Goal: Task Accomplishment & Management: Manage account settings

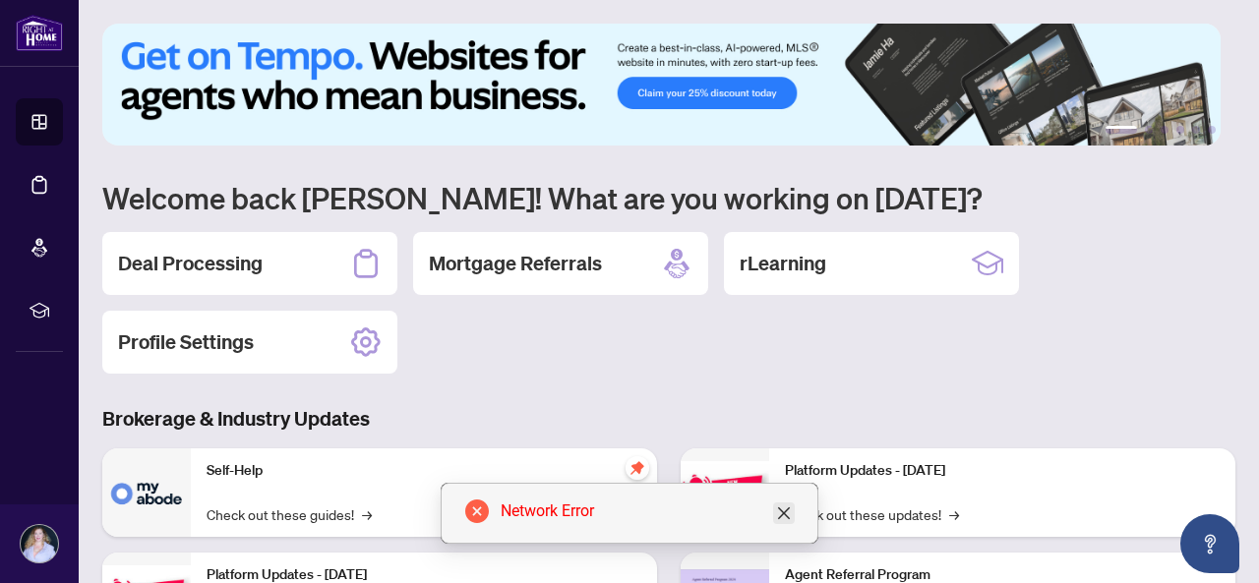
click at [787, 519] on icon "close" at bounding box center [784, 514] width 12 height 12
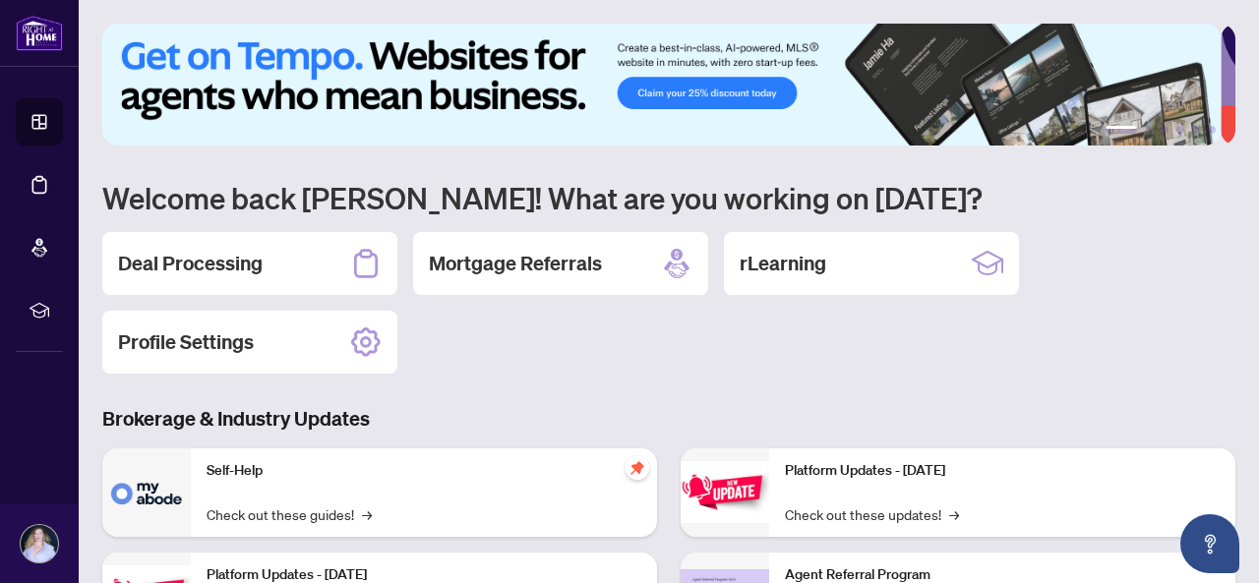
click at [53, 44] on img at bounding box center [39, 33] width 47 height 36
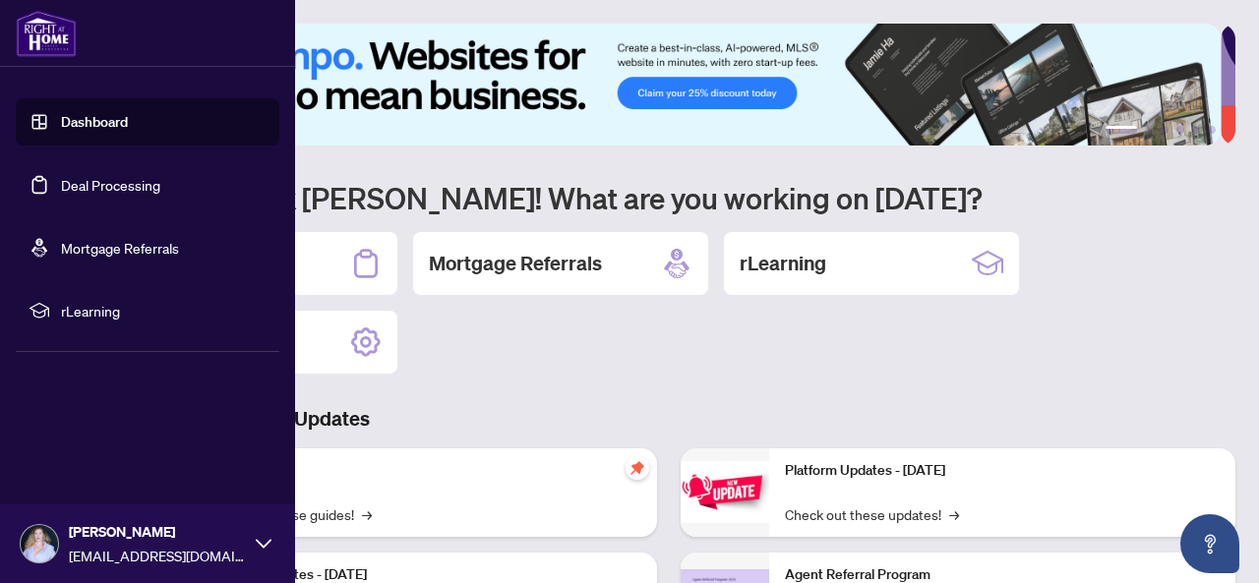
click at [102, 126] on link "Dashboard" at bounding box center [94, 122] width 67 height 18
drag, startPoint x: 124, startPoint y: 188, endPoint x: 112, endPoint y: 188, distance: 11.8
drag, startPoint x: 112, startPoint y: 188, endPoint x: 50, endPoint y: 187, distance: 62.0
click at [61, 186] on link "Deal Processing" at bounding box center [110, 185] width 99 height 18
click at [61, 187] on link "Deal Processing" at bounding box center [110, 185] width 99 height 18
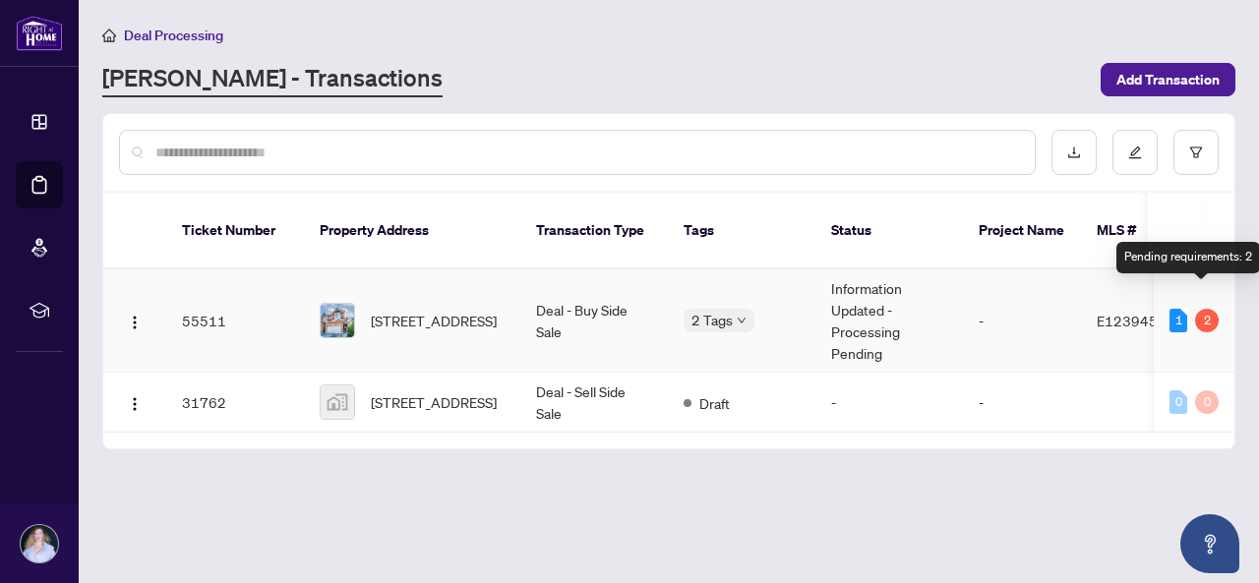
click at [1199, 309] on div "2" at bounding box center [1208, 321] width 24 height 24
click at [1196, 309] on div "2" at bounding box center [1208, 321] width 24 height 24
click at [633, 318] on td "Deal - Buy Side Sale" at bounding box center [595, 321] width 148 height 103
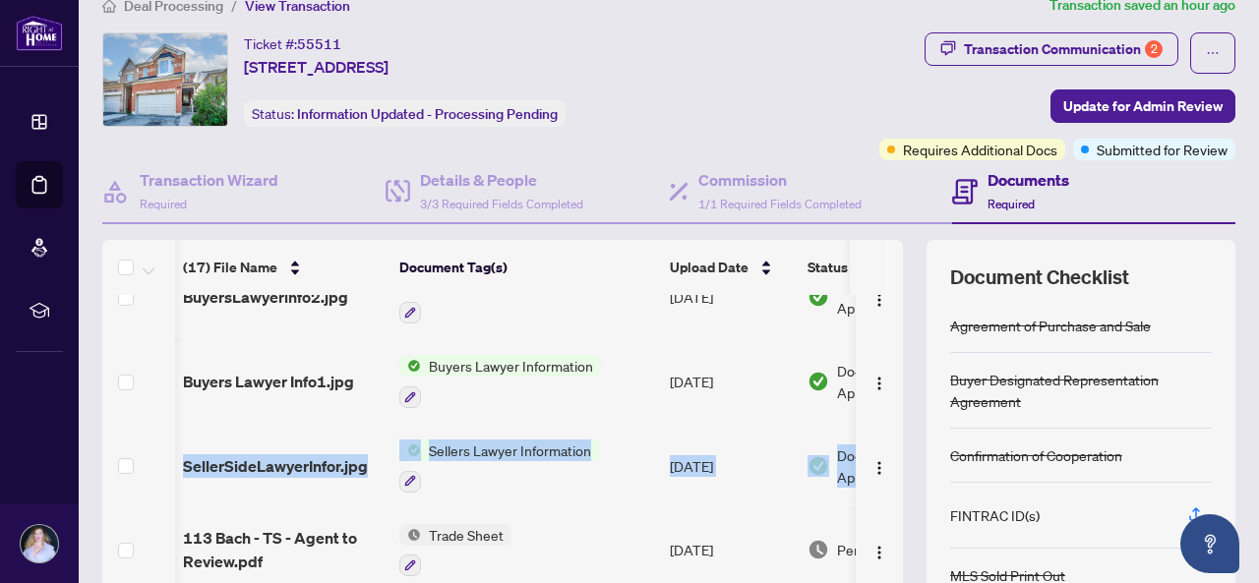
scroll to position [0, 125]
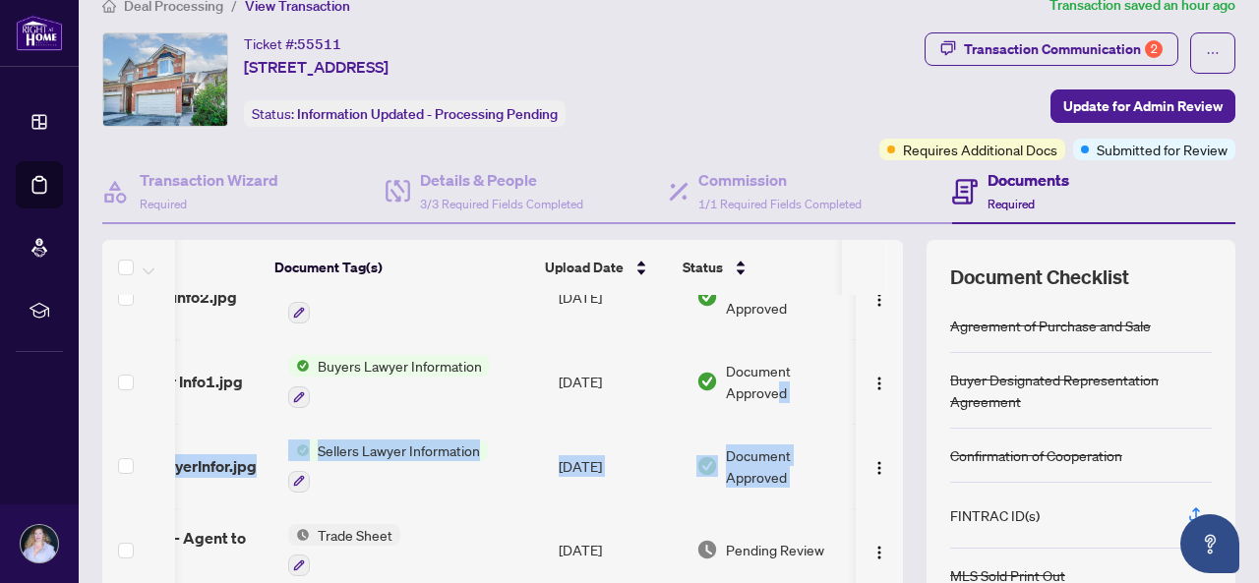
drag, startPoint x: 888, startPoint y: 410, endPoint x: 887, endPoint y: 505, distance: 94.5
click at [887, 505] on div "(17) File Name Document Tag(s) Upload Date Status (17) File Name Document Tag(s…" at bounding box center [669, 481] width 1134 height 482
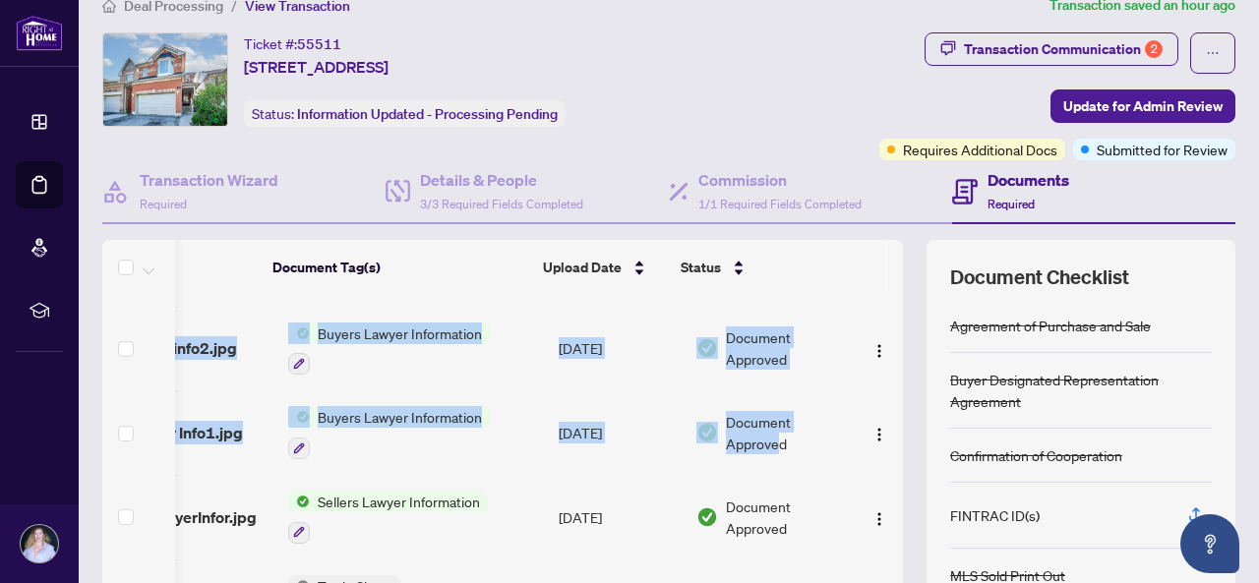
scroll to position [0, 132]
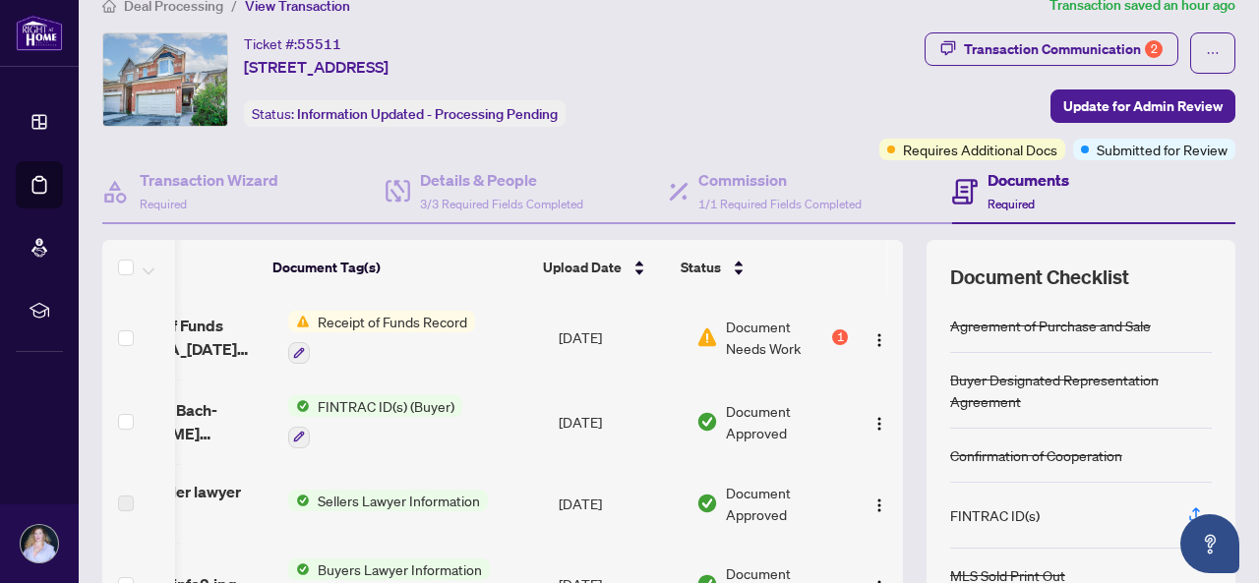
click at [806, 345] on span "Document Needs Work" at bounding box center [777, 337] width 102 height 43
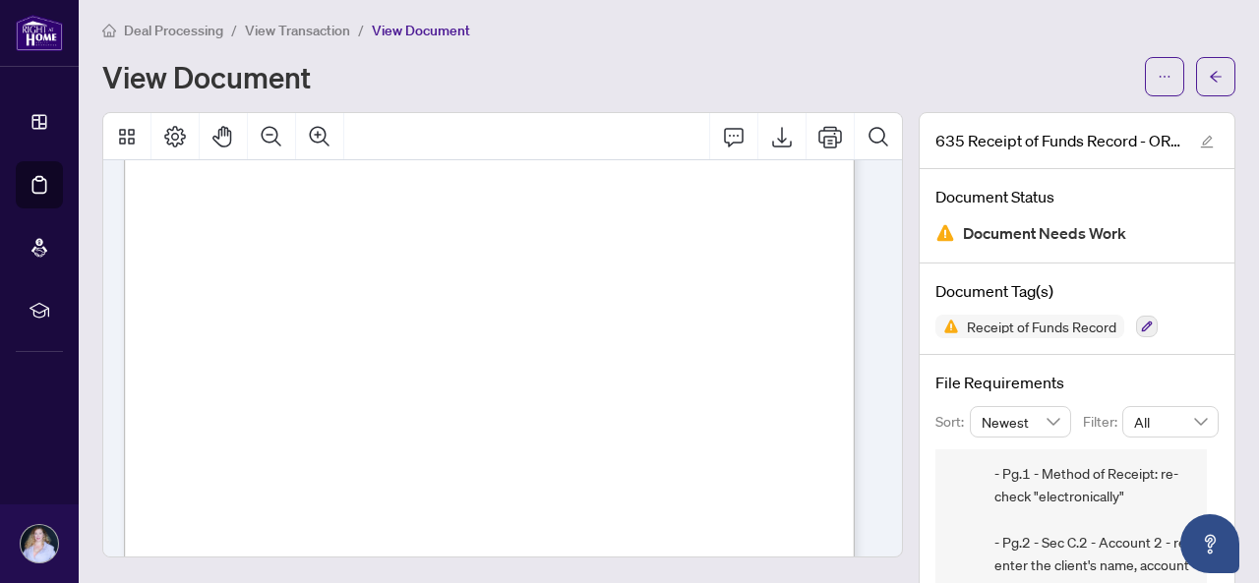
scroll to position [2, 0]
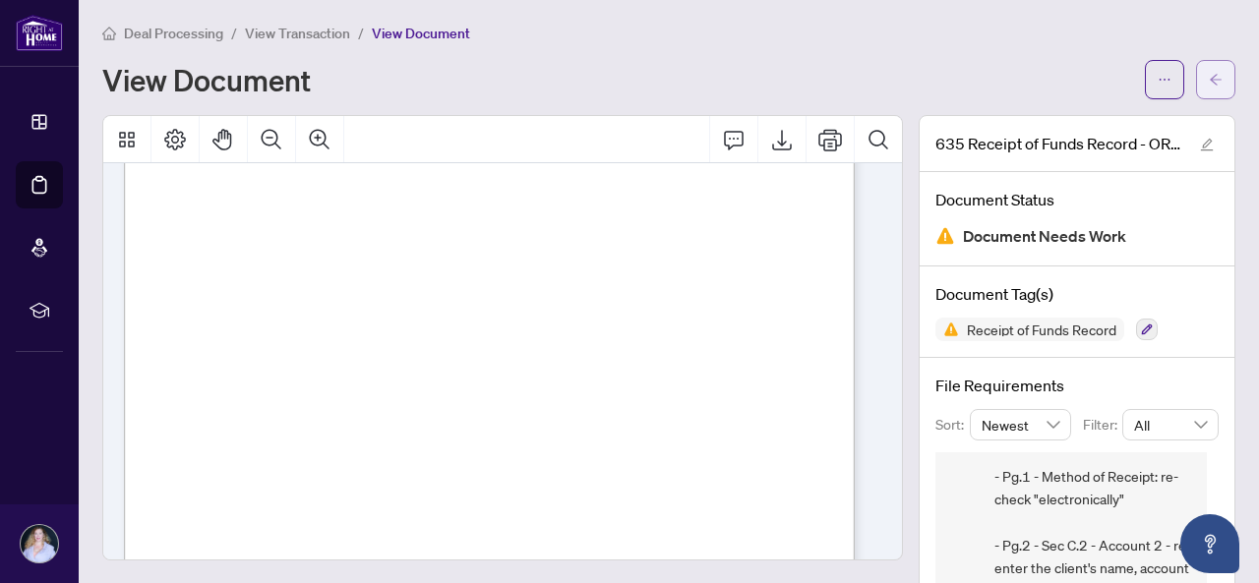
click at [1210, 77] on button "button" at bounding box center [1216, 79] width 39 height 39
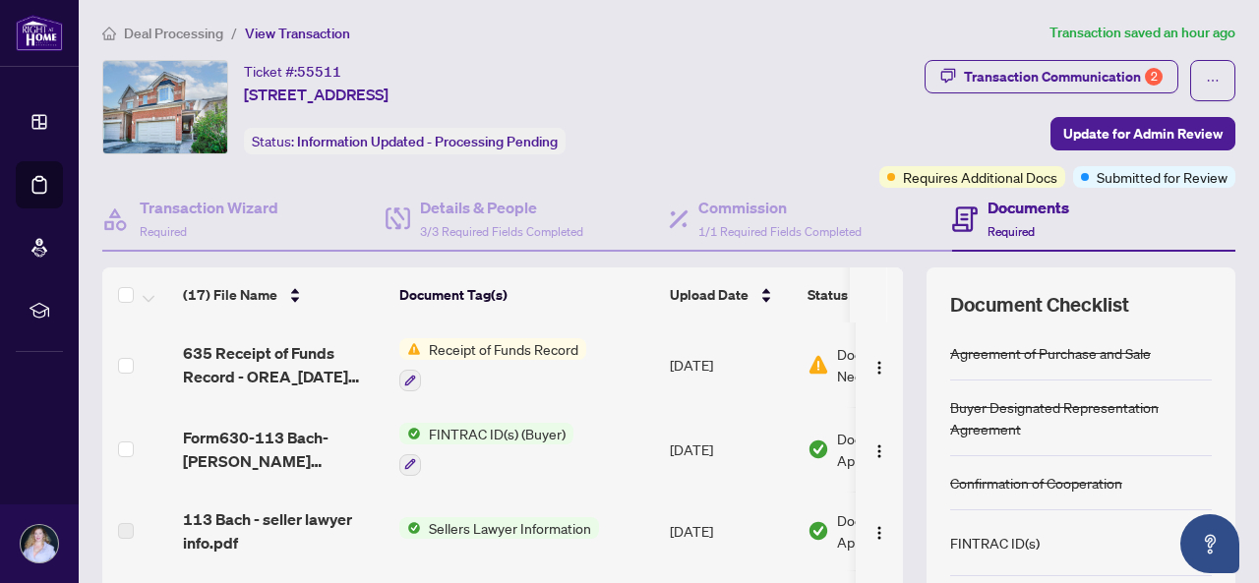
scroll to position [238, 0]
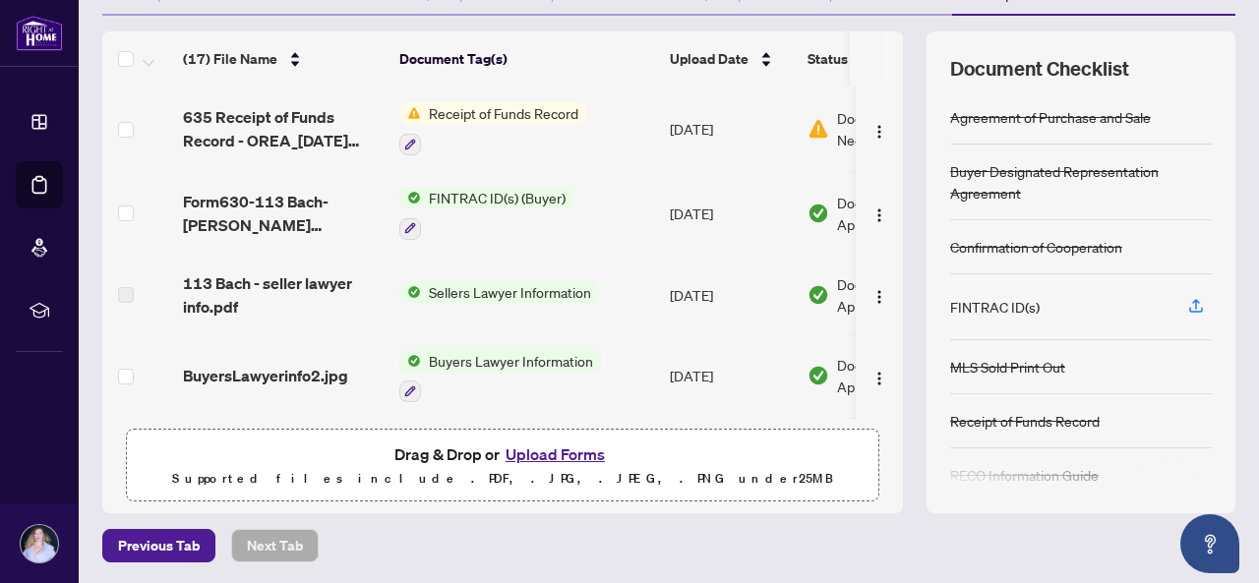
click at [563, 458] on button "Upload Forms" at bounding box center [555, 455] width 111 height 26
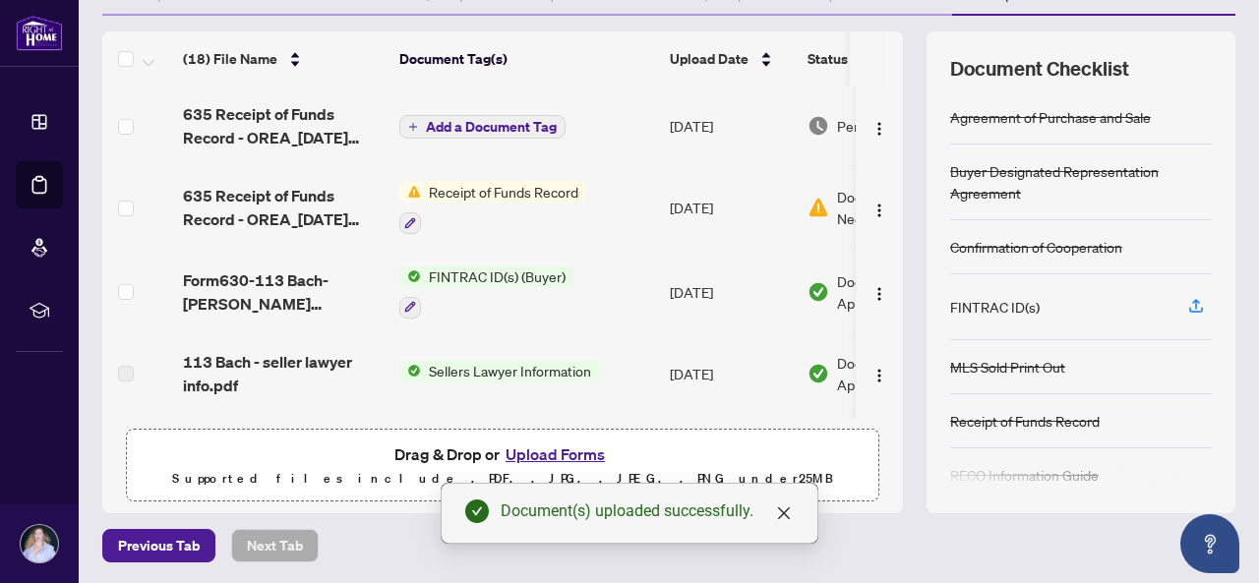
click at [498, 125] on span "Add a Document Tag" at bounding box center [491, 127] width 131 height 14
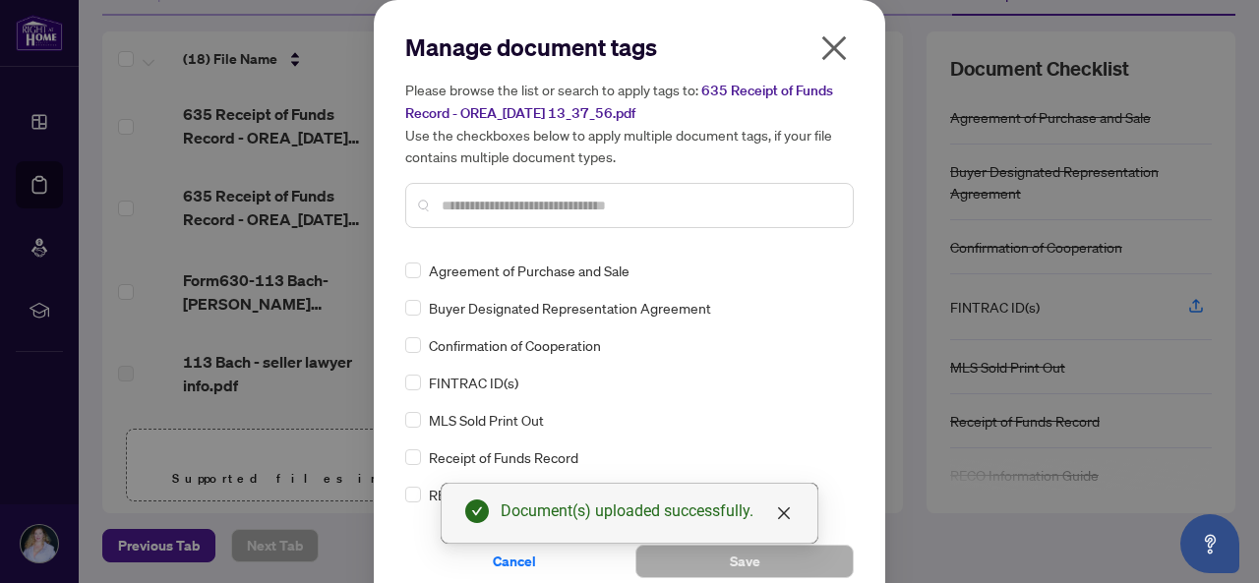
click at [478, 245] on div "Manage document tags Please browse the list or search to apply tags to: 635 Rec…" at bounding box center [629, 304] width 449 height 547
click at [474, 214] on input "text" at bounding box center [640, 206] width 396 height 22
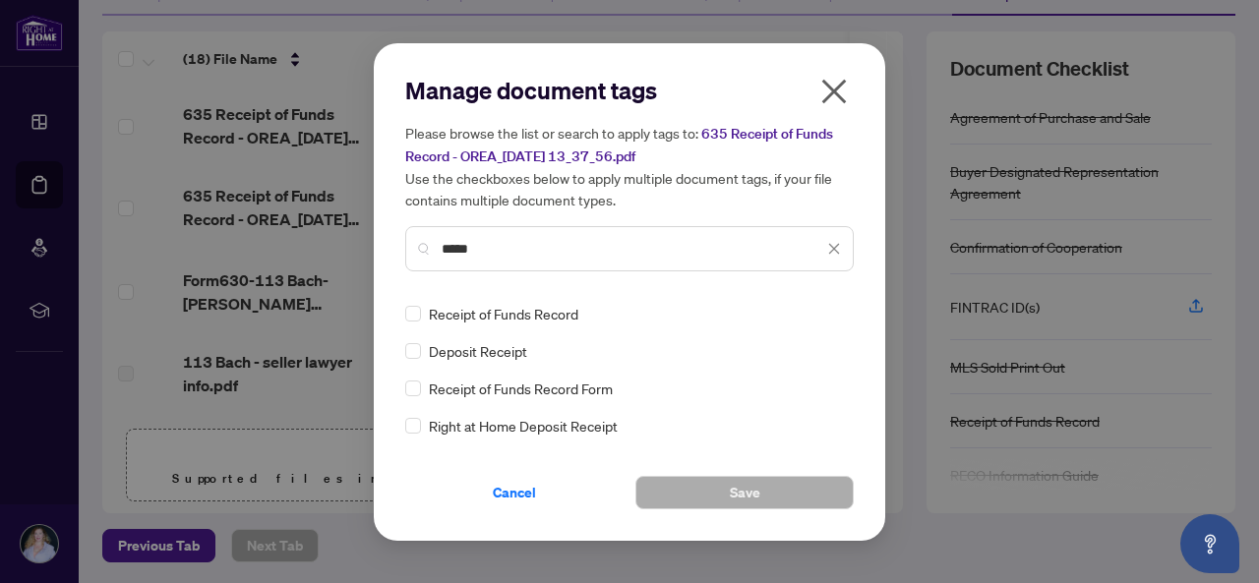
type input "*****"
click at [422, 307] on div "Receipt of Funds Record" at bounding box center [623, 314] width 437 height 22
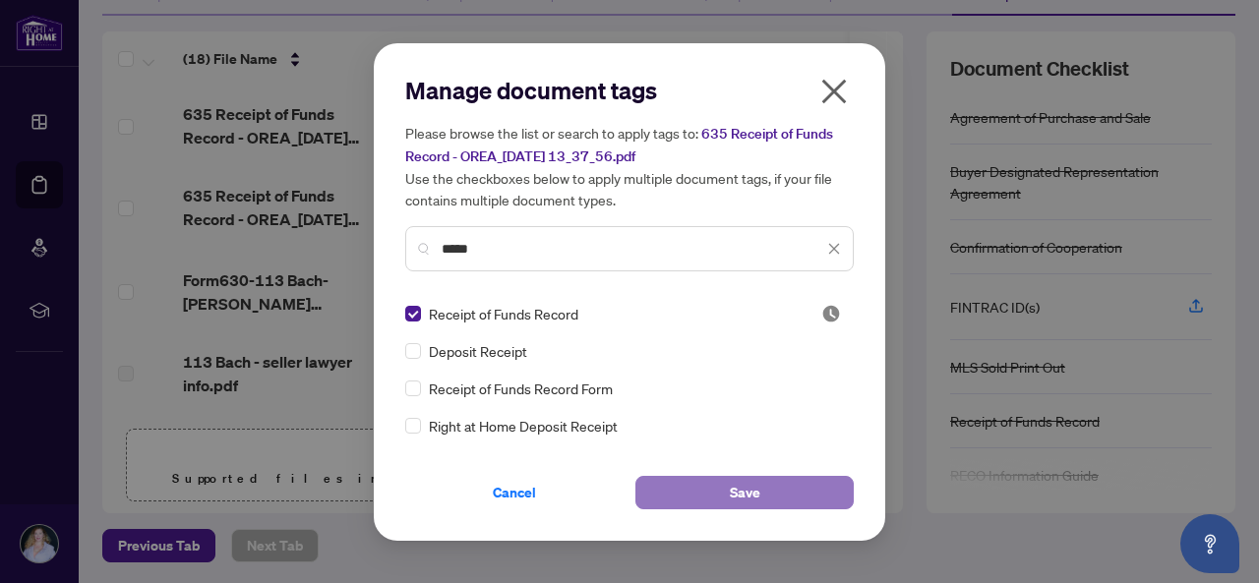
click at [679, 506] on button "Save" at bounding box center [745, 492] width 218 height 33
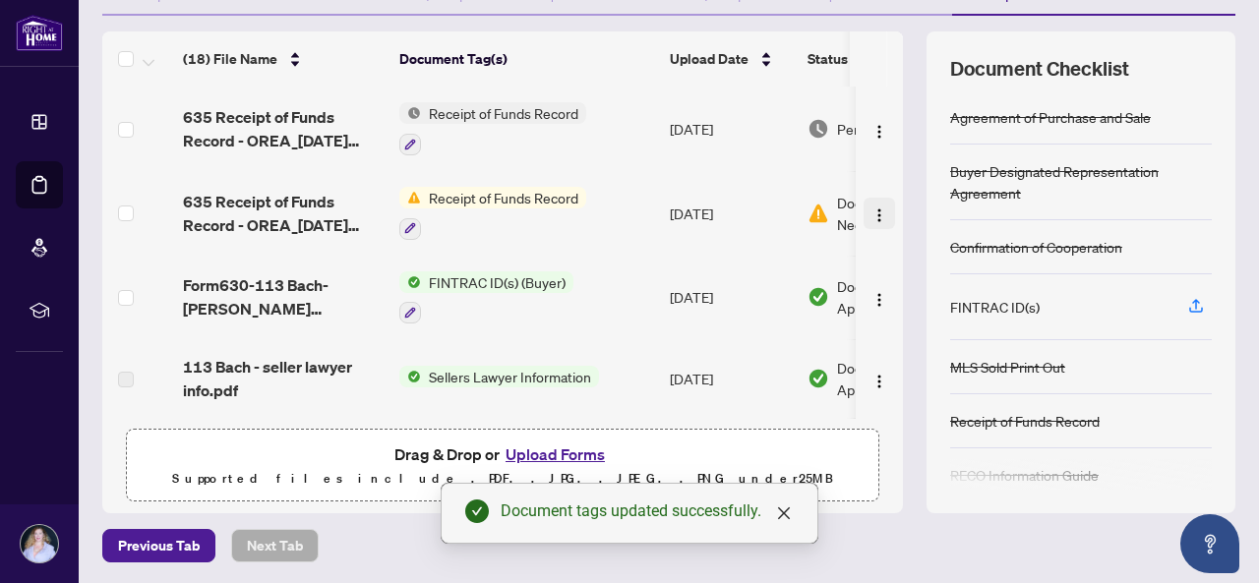
click at [872, 218] on img "button" at bounding box center [880, 216] width 16 height 16
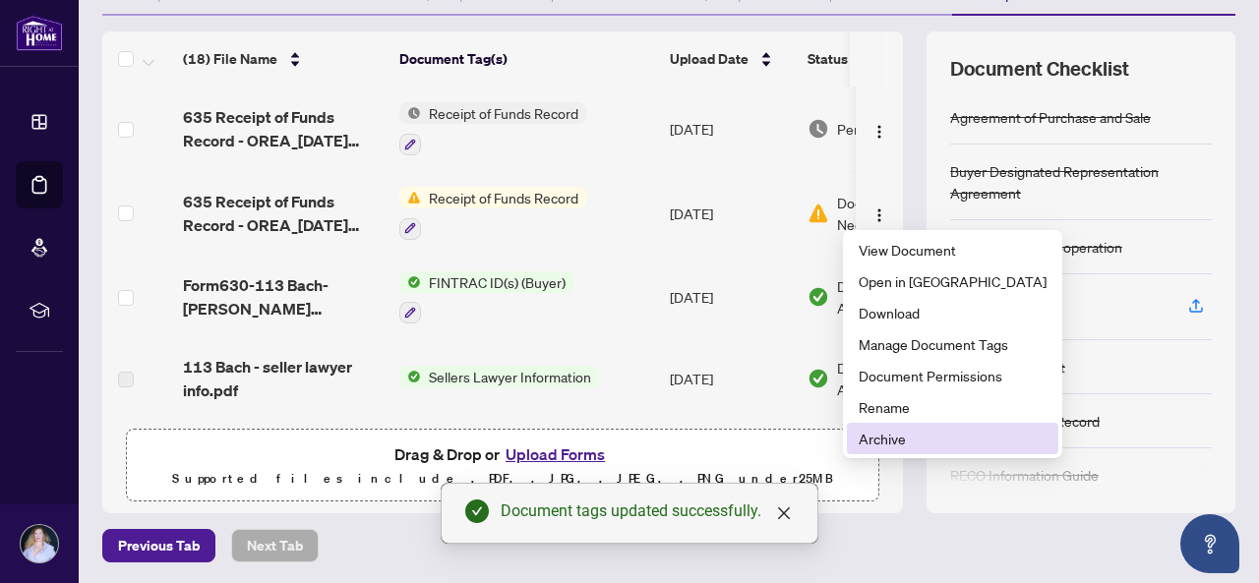
click at [893, 431] on span "Archive" at bounding box center [953, 439] width 188 height 22
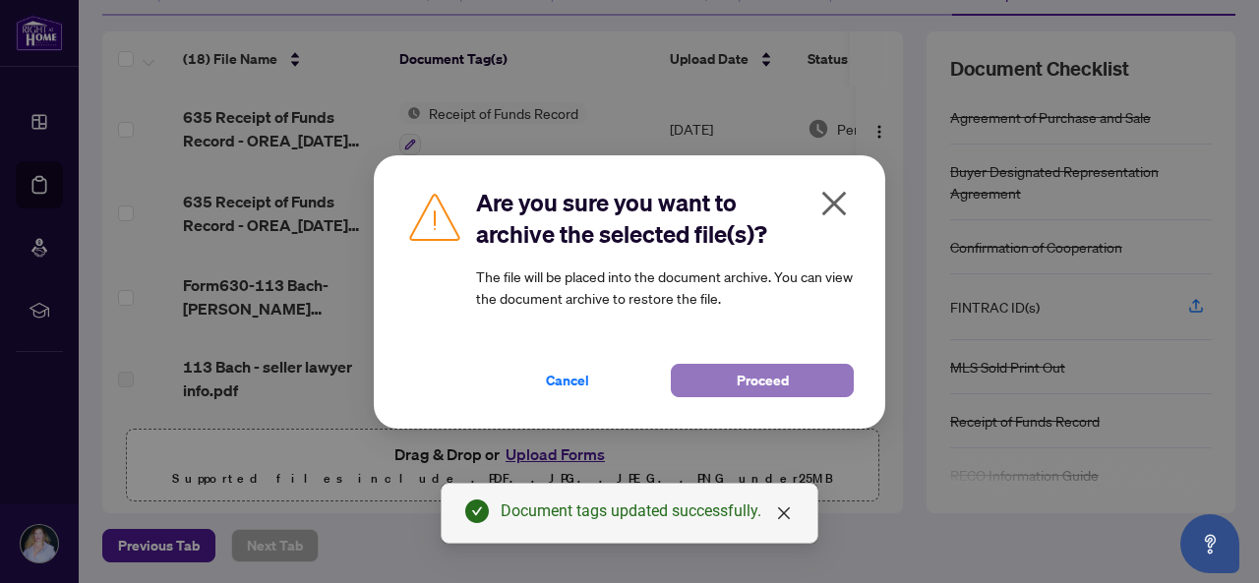
click at [772, 381] on span "Proceed" at bounding box center [763, 380] width 52 height 31
